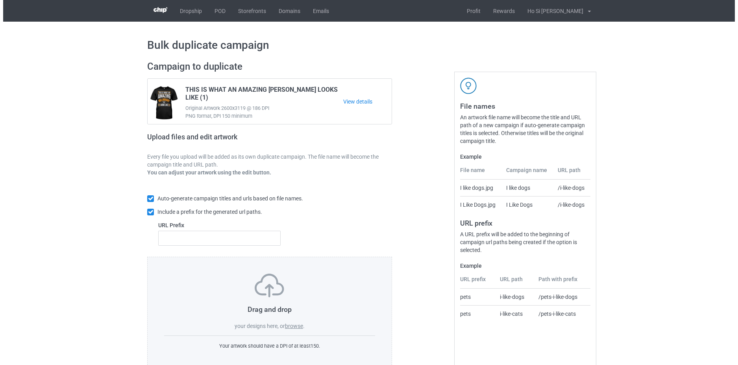
scroll to position [19, 0]
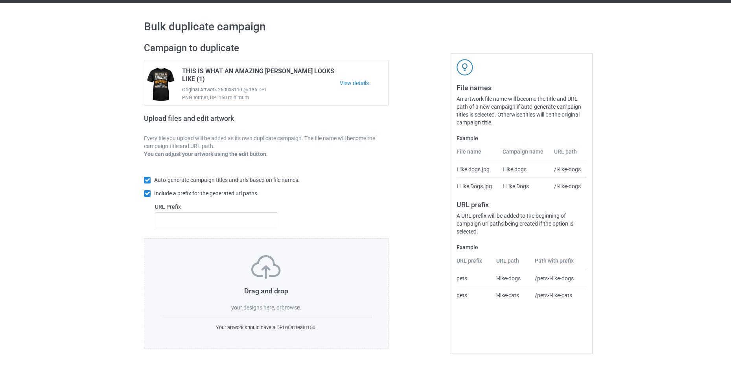
click at [298, 308] on label "browse" at bounding box center [291, 307] width 18 height 6
click at [0, 0] on input "browse" at bounding box center [0, 0] width 0 height 0
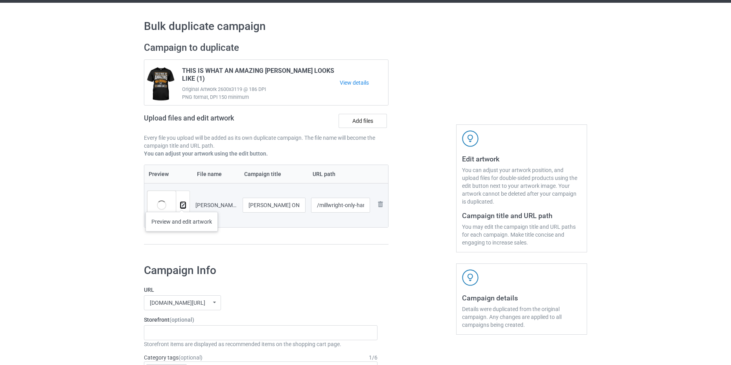
click at [182, 204] on img at bounding box center [183, 205] width 5 height 5
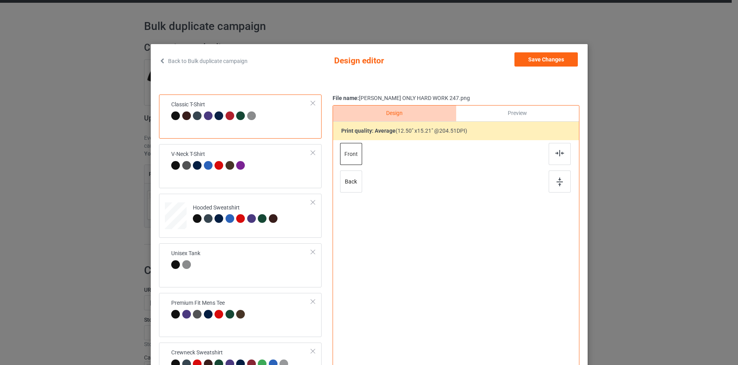
scroll to position [89, 0]
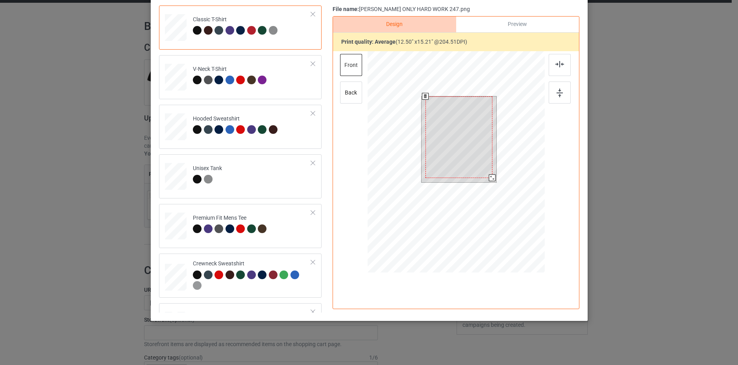
click at [459, 120] on div at bounding box center [458, 136] width 67 height 81
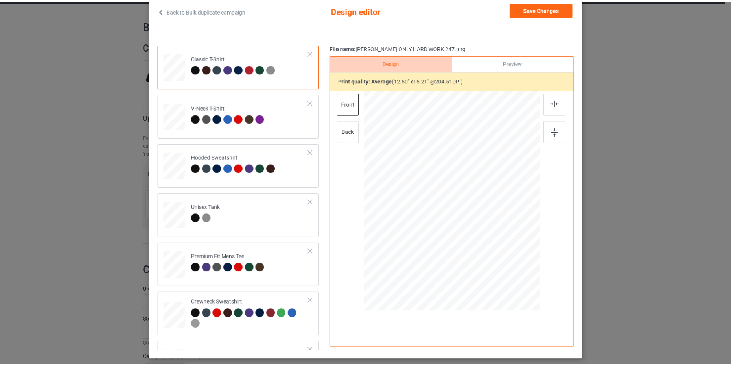
scroll to position [11, 0]
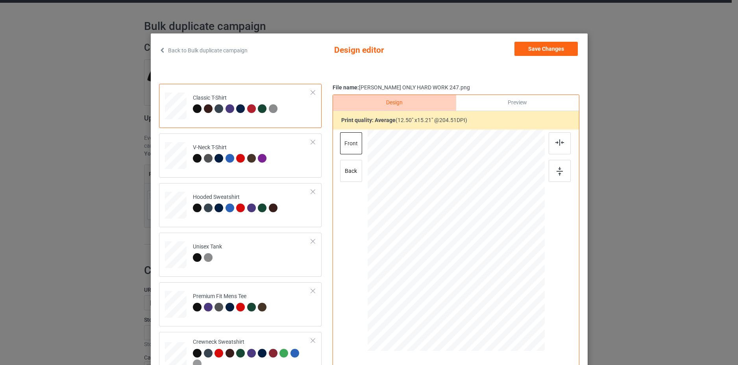
click at [633, 71] on div "Back to Bulk duplicate campaign Design editor Save Changes Classic T-Shirt V-Ne…" at bounding box center [369, 182] width 738 height 365
click at [537, 47] on button "Save Changes" at bounding box center [545, 49] width 63 height 14
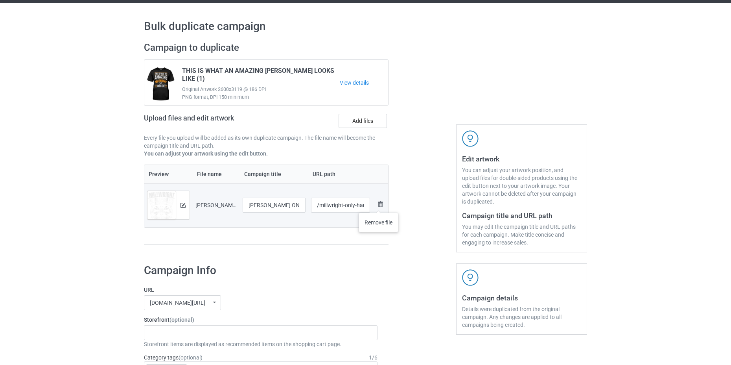
click at [377, 205] on img at bounding box center [380, 203] width 9 height 9
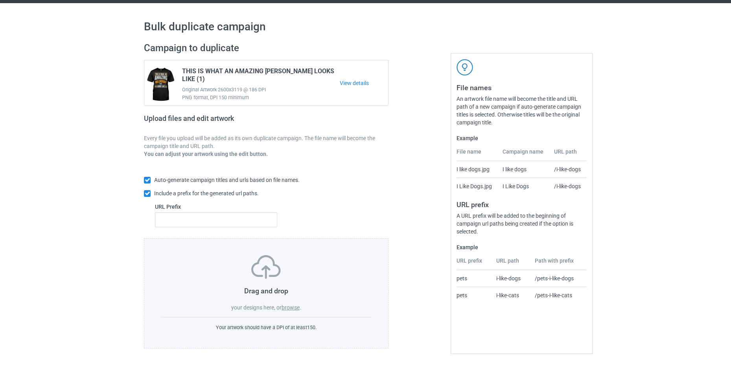
click at [292, 306] on label "browse" at bounding box center [291, 307] width 18 height 6
click at [0, 0] on input "browse" at bounding box center [0, 0] width 0 height 0
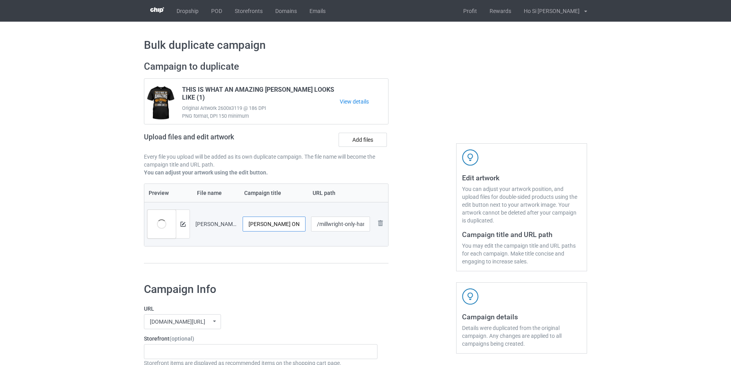
scroll to position [0, 48]
drag, startPoint x: 295, startPoint y: 225, endPoint x: 304, endPoint y: 227, distance: 9.3
click at [304, 227] on input "[PERSON_NAME] ONLY HARD WORK 247 (1)" at bounding box center [274, 223] width 63 height 15
click at [300, 227] on input "[PERSON_NAME] ONLY HARD WORK 247 (1)" at bounding box center [274, 223] width 63 height 15
drag, startPoint x: 298, startPoint y: 226, endPoint x: 292, endPoint y: 228, distance: 6.2
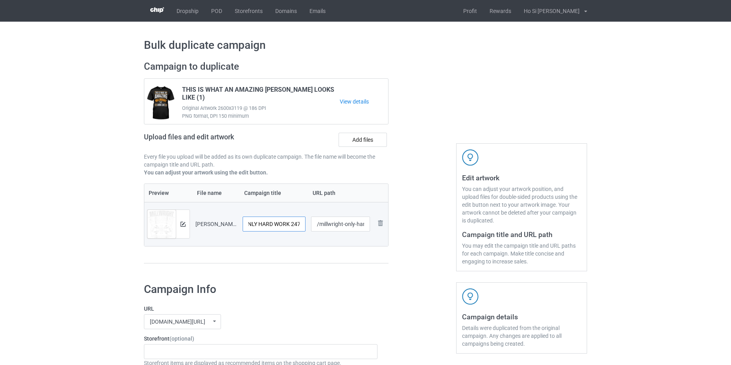
click at [292, 228] on input "[PERSON_NAME] ONLY HARD WORK 247 (1)" at bounding box center [274, 223] width 63 height 15
type input "[PERSON_NAME] ONLY HARD WORK 247"
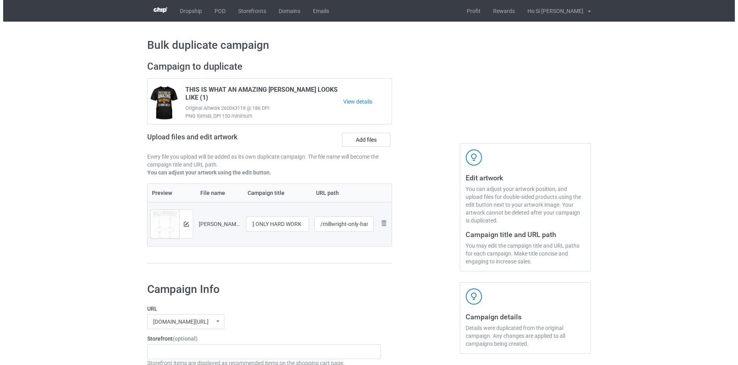
scroll to position [0, 0]
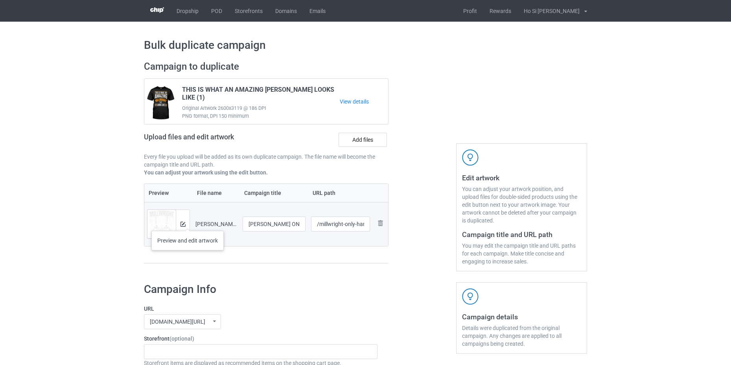
click at [188, 223] on div at bounding box center [183, 224] width 14 height 28
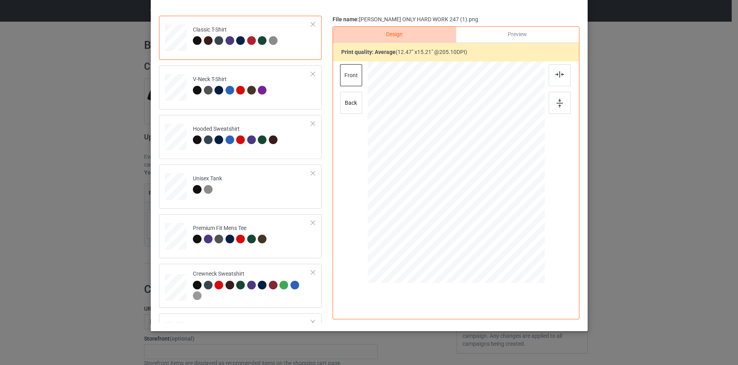
scroll to position [89, 0]
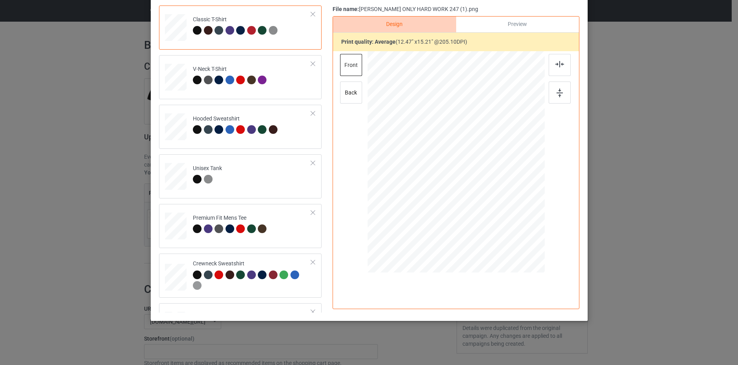
click at [642, 227] on div "Back to Bulk duplicate campaign Design editor Save Changes Classic T-Shirt V-Ne…" at bounding box center [369, 182] width 738 height 365
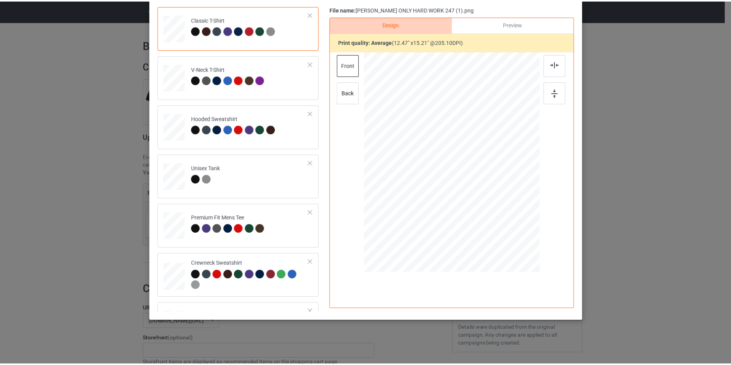
scroll to position [0, 0]
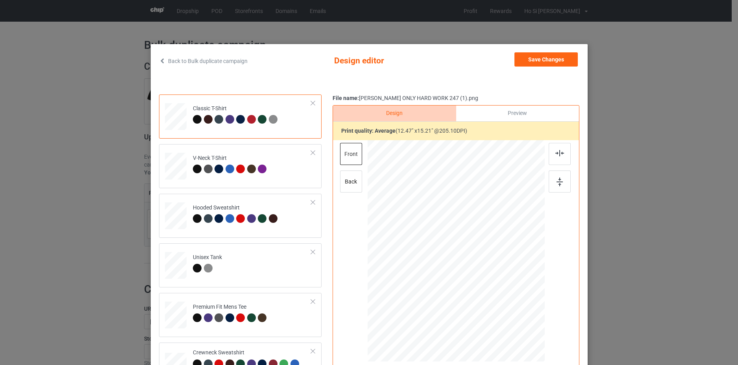
click at [554, 67] on div "Save Changes" at bounding box center [546, 60] width 65 height 17
click at [554, 59] on button "Save Changes" at bounding box center [545, 59] width 63 height 14
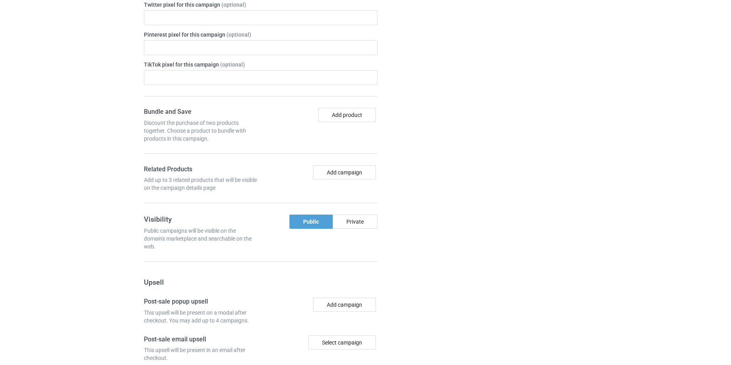
scroll to position [646, 0]
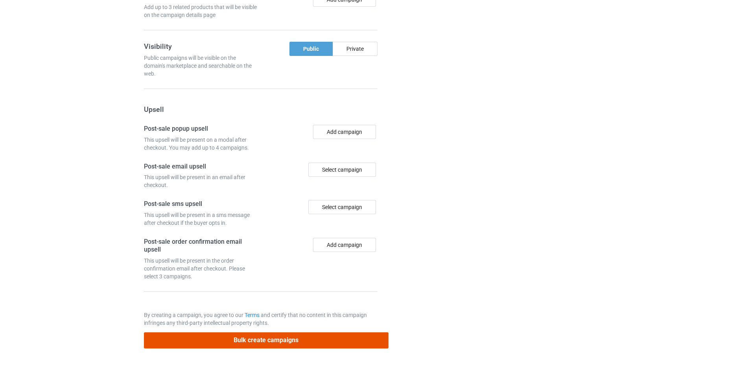
click at [330, 340] on button "Bulk create campaigns" at bounding box center [266, 340] width 245 height 16
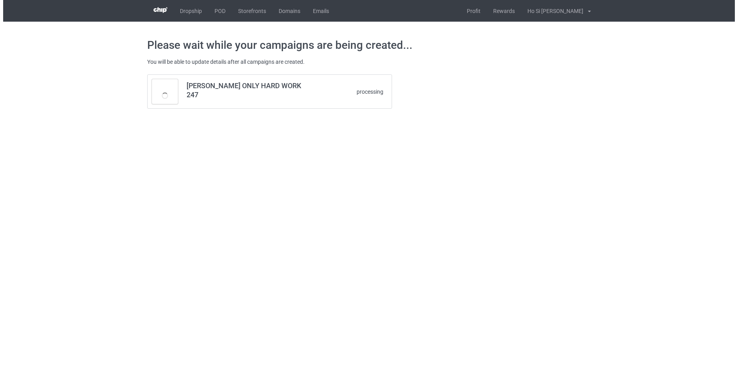
scroll to position [0, 0]
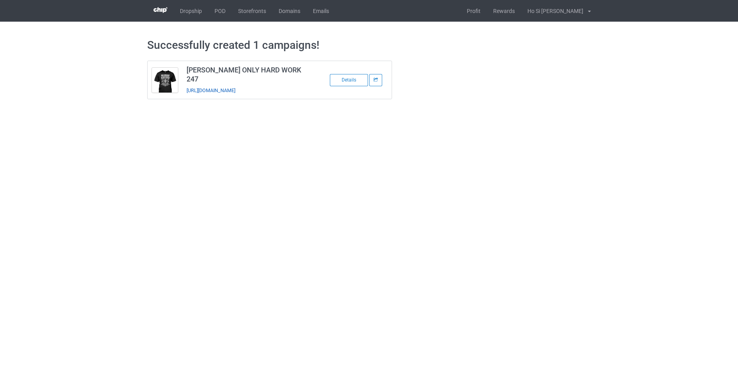
click at [235, 87] on link "[URL][DOMAIN_NAME]" at bounding box center [210, 90] width 49 height 6
